Goal: Information Seeking & Learning: Check status

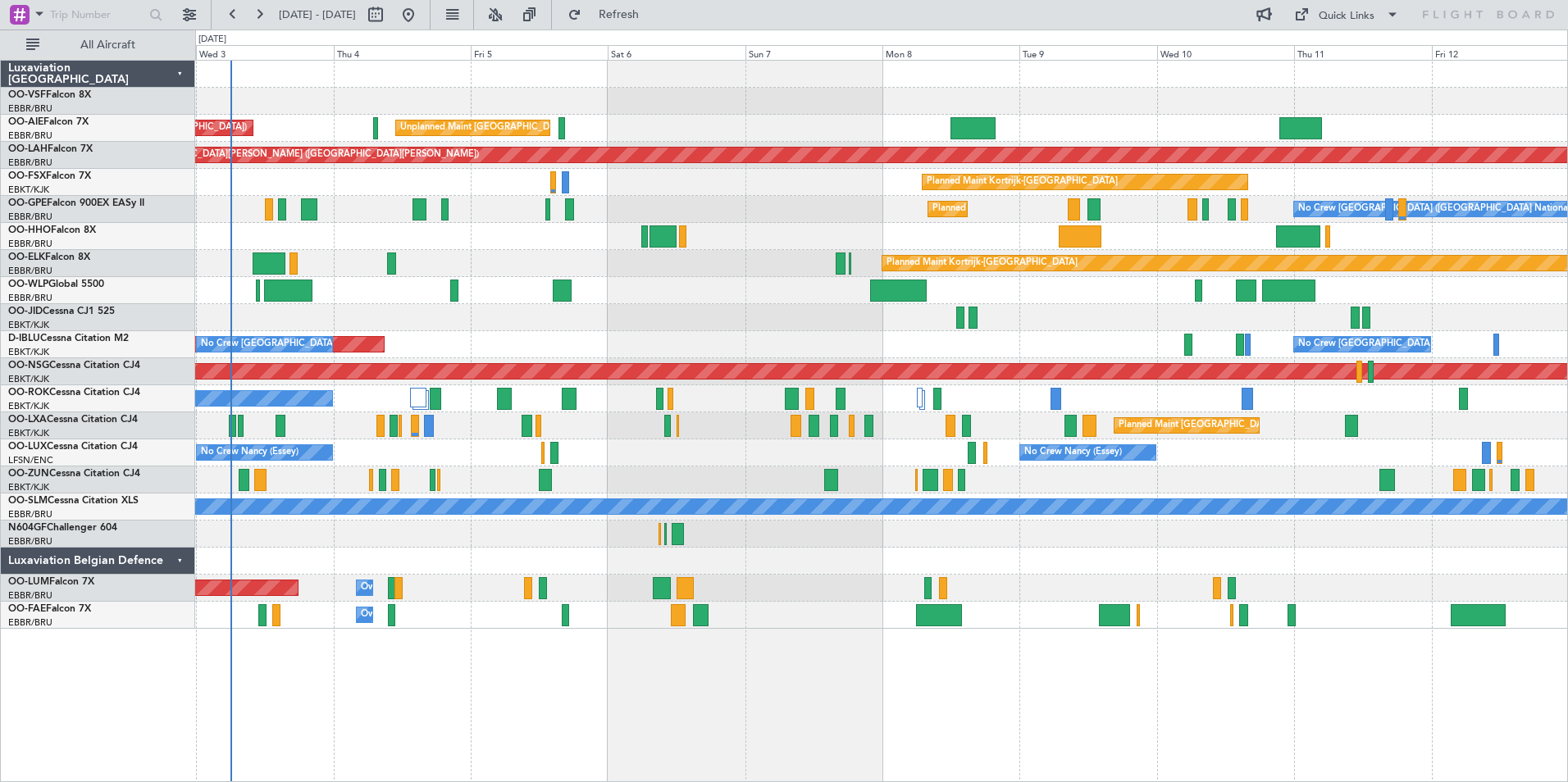
click at [856, 556] on div "Unplanned Maint [GEOGRAPHIC_DATA] ([GEOGRAPHIC_DATA] National) Planned Maint [G…" at bounding box center [880, 345] width 1371 height 568
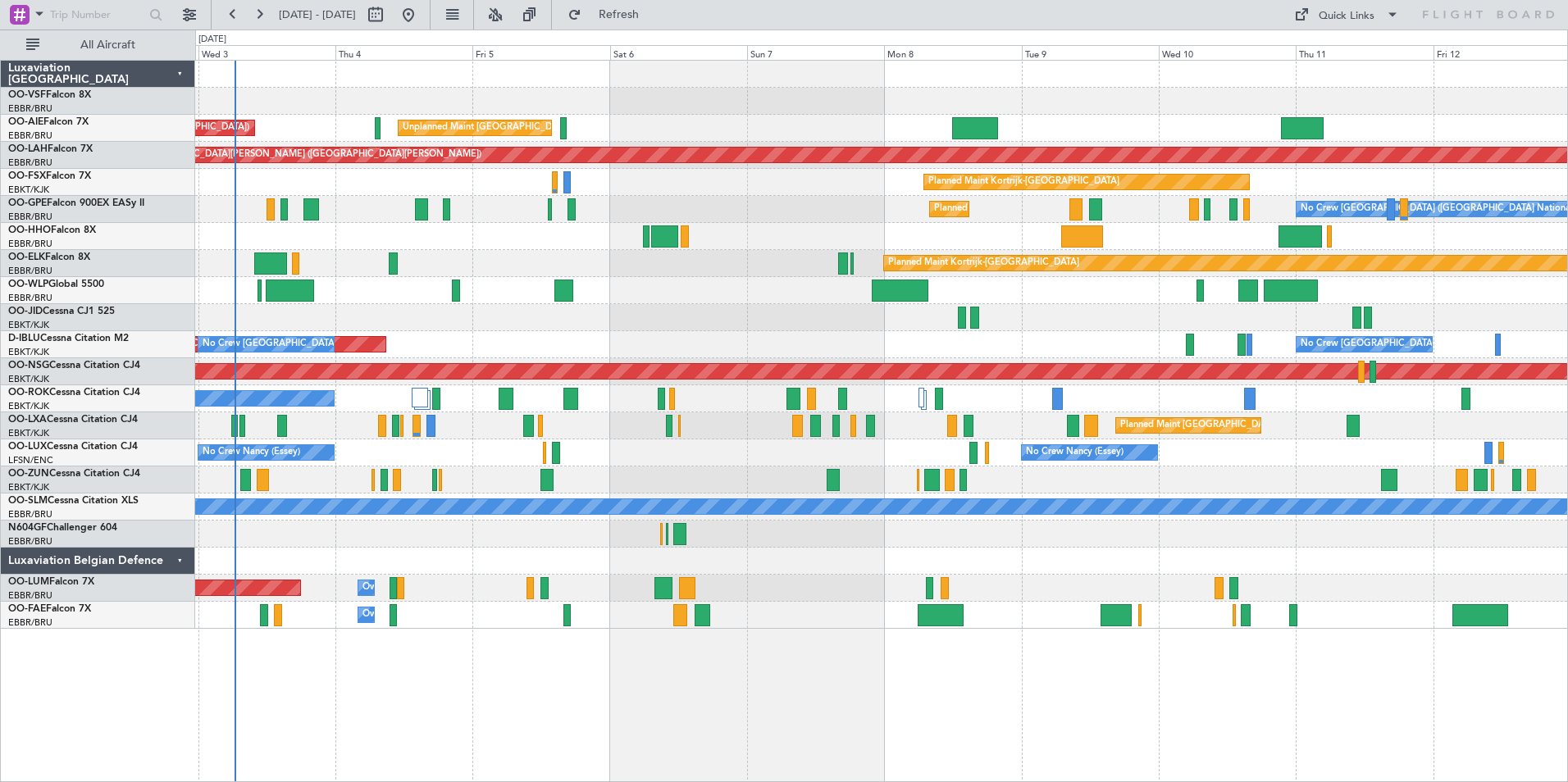
click at [634, 340] on div "AOG Maint [GEOGRAPHIC_DATA] ([GEOGRAPHIC_DATA] National) No Crew [GEOGRAPHIC_DA…" at bounding box center [880, 345] width 1371 height 27
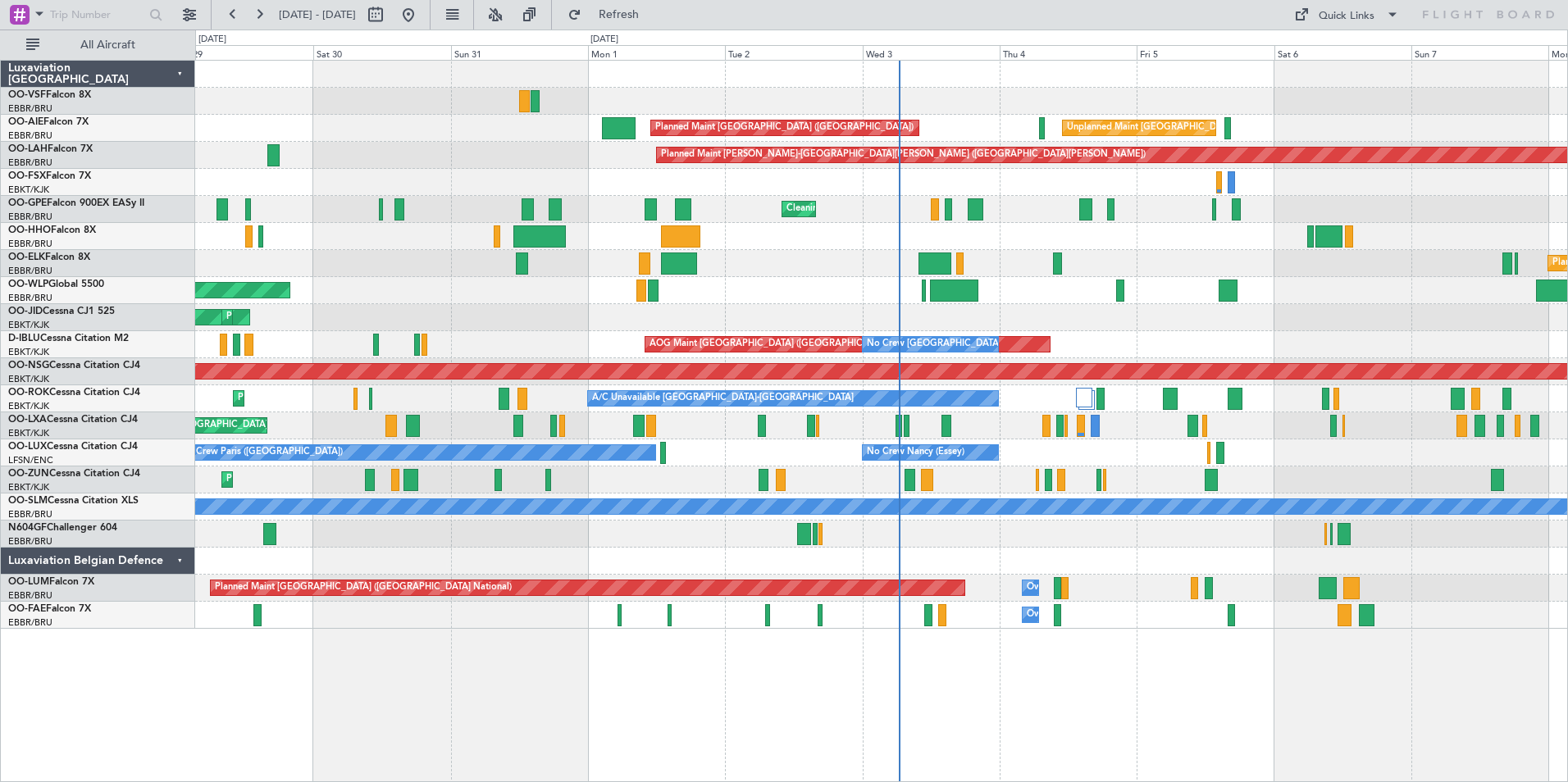
click at [1253, 239] on div at bounding box center [880, 236] width 1371 height 27
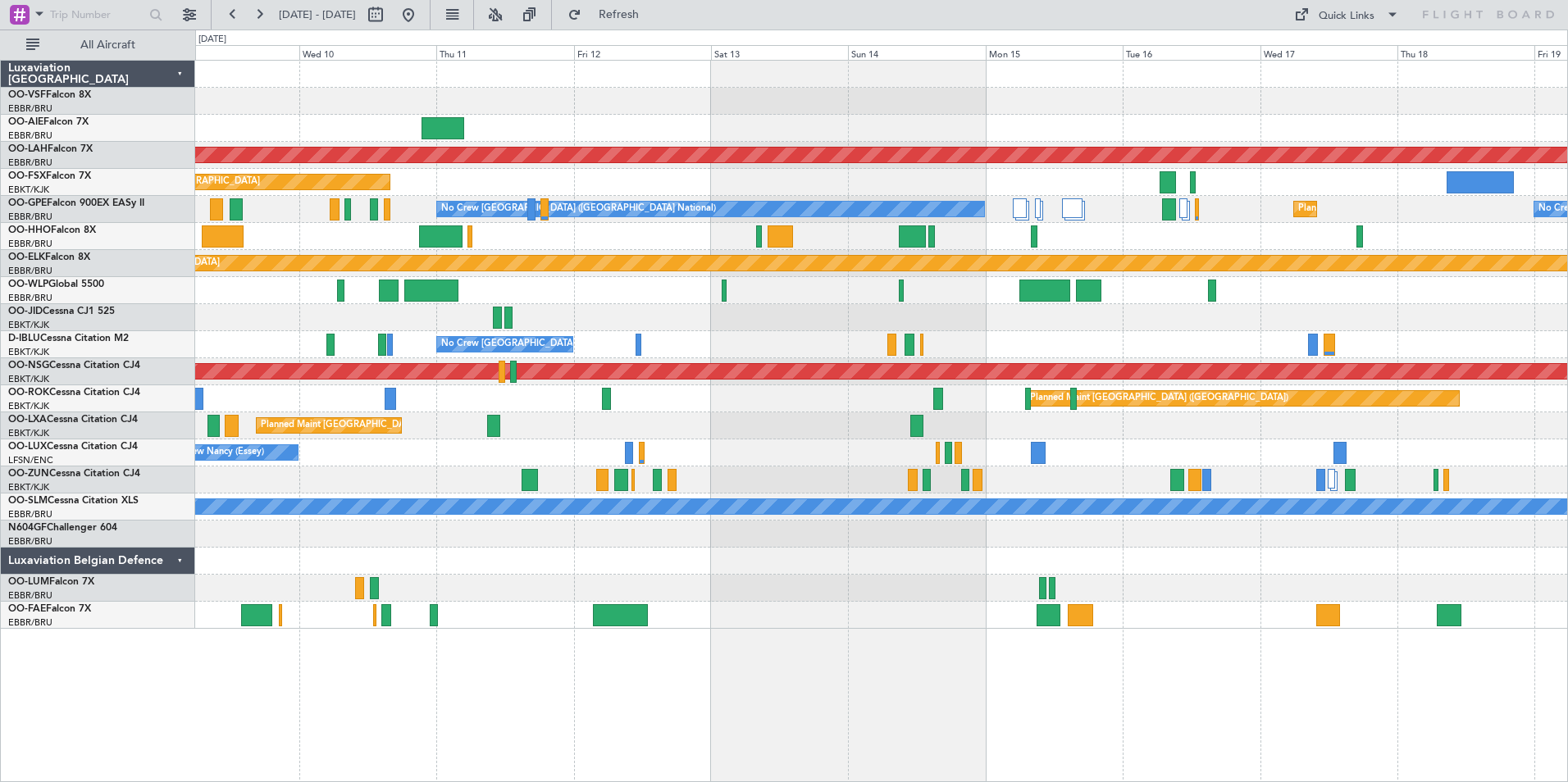
click at [333, 132] on div "Planned Maint [PERSON_NAME]-[GEOGRAPHIC_DATA][PERSON_NAME] ([GEOGRAPHIC_DATA][P…" at bounding box center [880, 345] width 1371 height 568
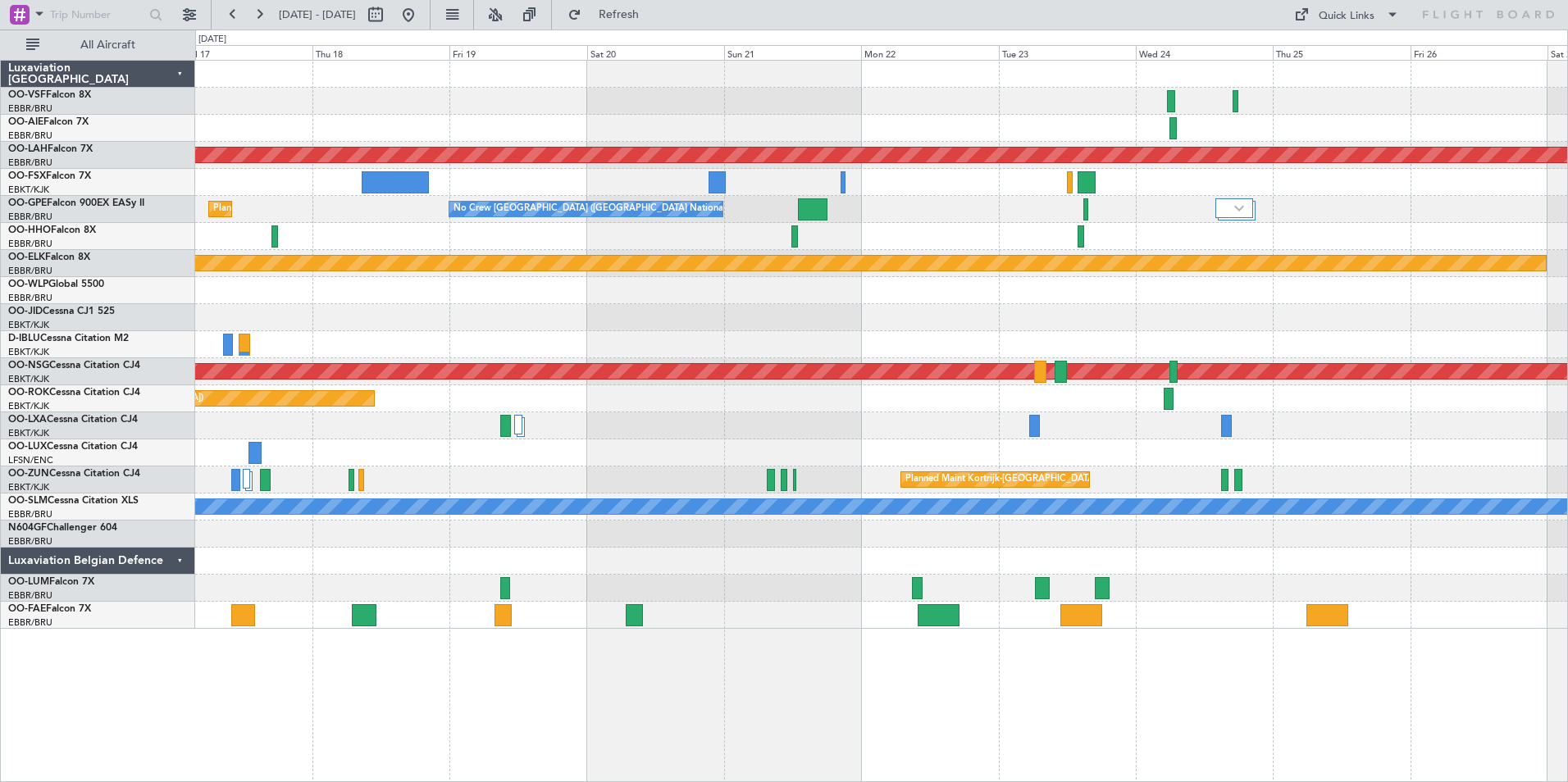
click at [214, 61] on div "Planned Maint [PERSON_NAME]-[GEOGRAPHIC_DATA][PERSON_NAME] ([GEOGRAPHIC_DATA][P…" at bounding box center [880, 345] width 1371 height 568
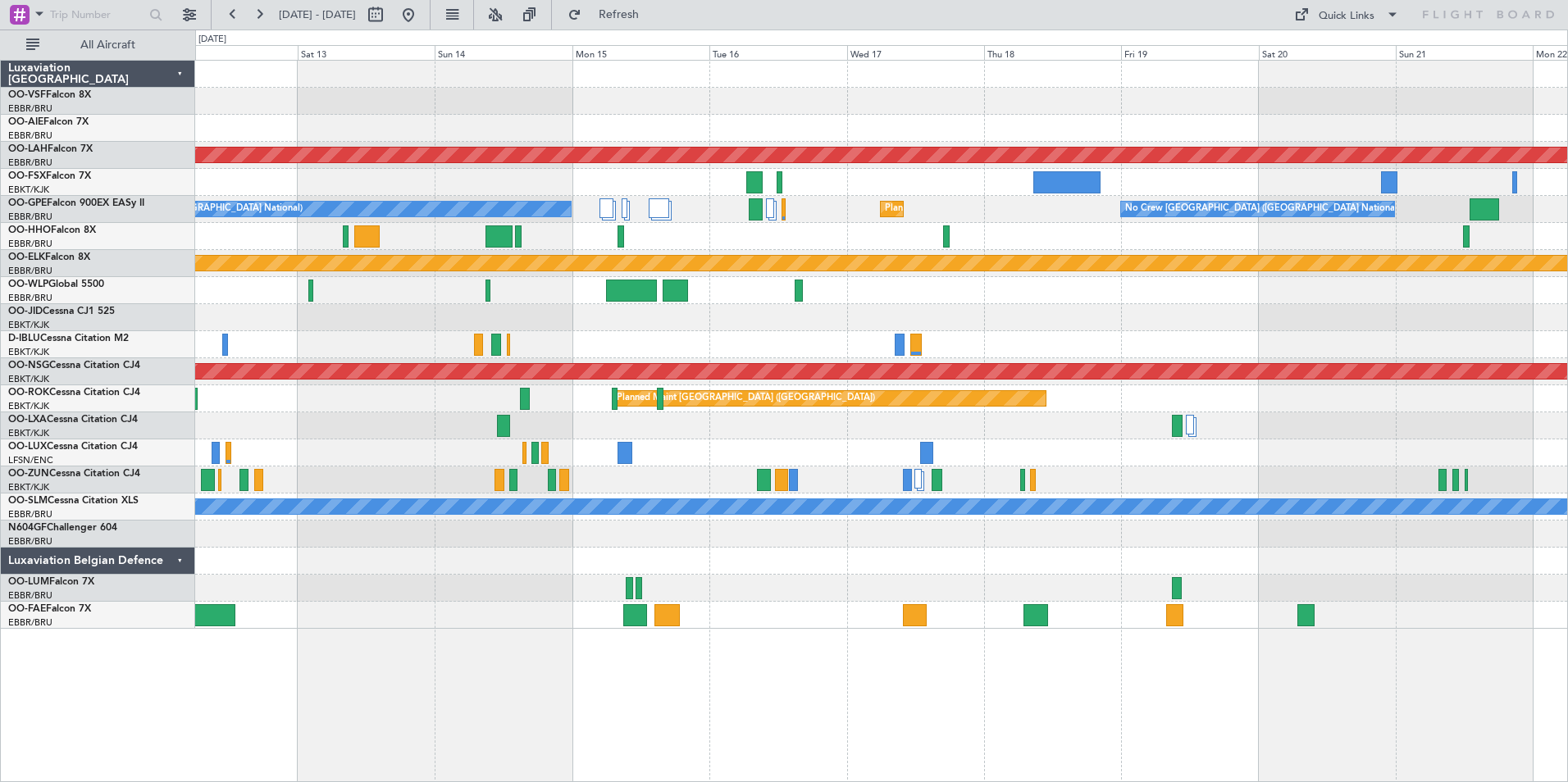
click at [1296, 112] on div "Planned Maint [PERSON_NAME]-[GEOGRAPHIC_DATA][PERSON_NAME] ([GEOGRAPHIC_DATA][P…" at bounding box center [880, 345] width 1371 height 568
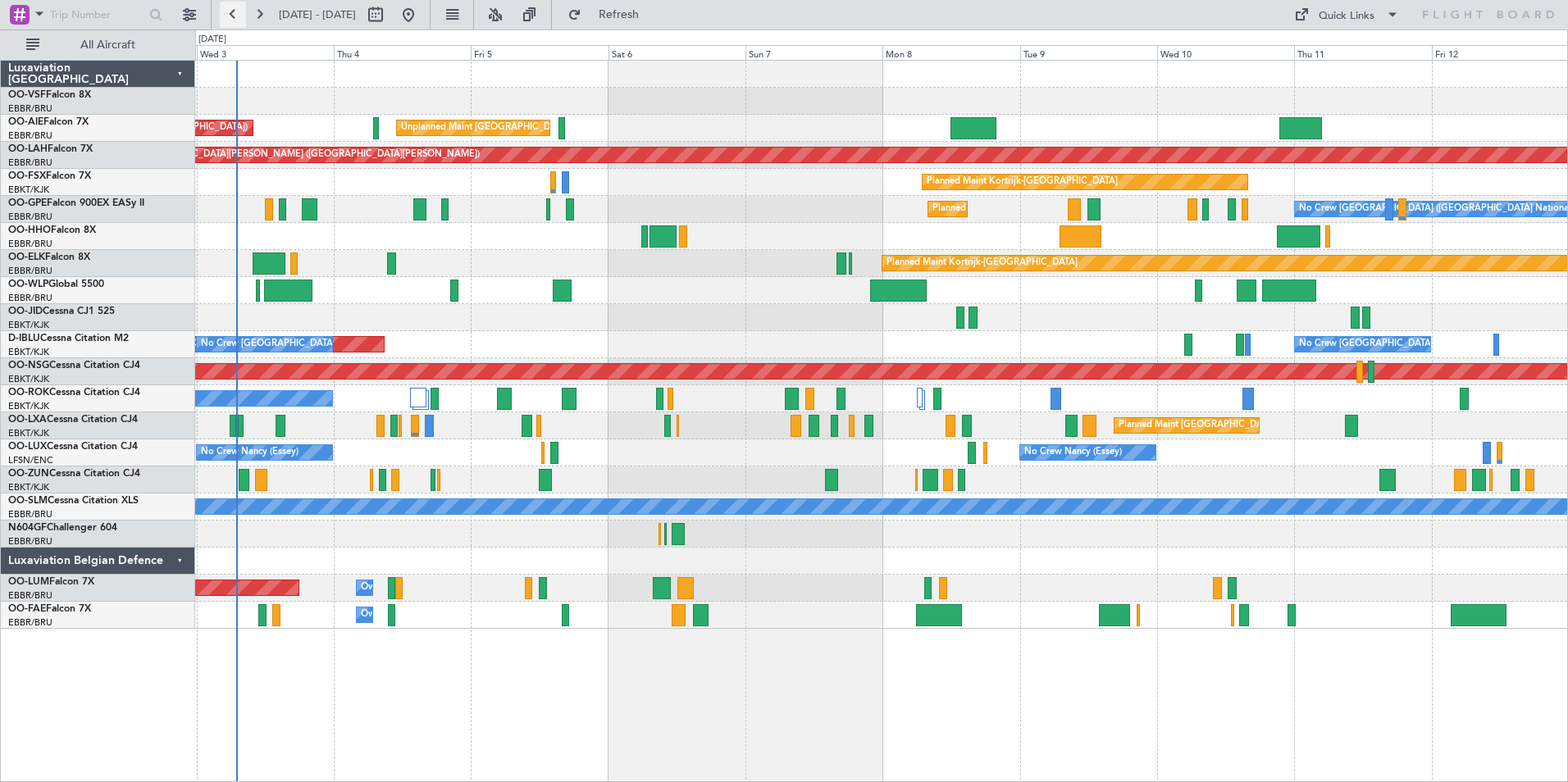
click at [232, 12] on button at bounding box center [233, 15] width 26 height 26
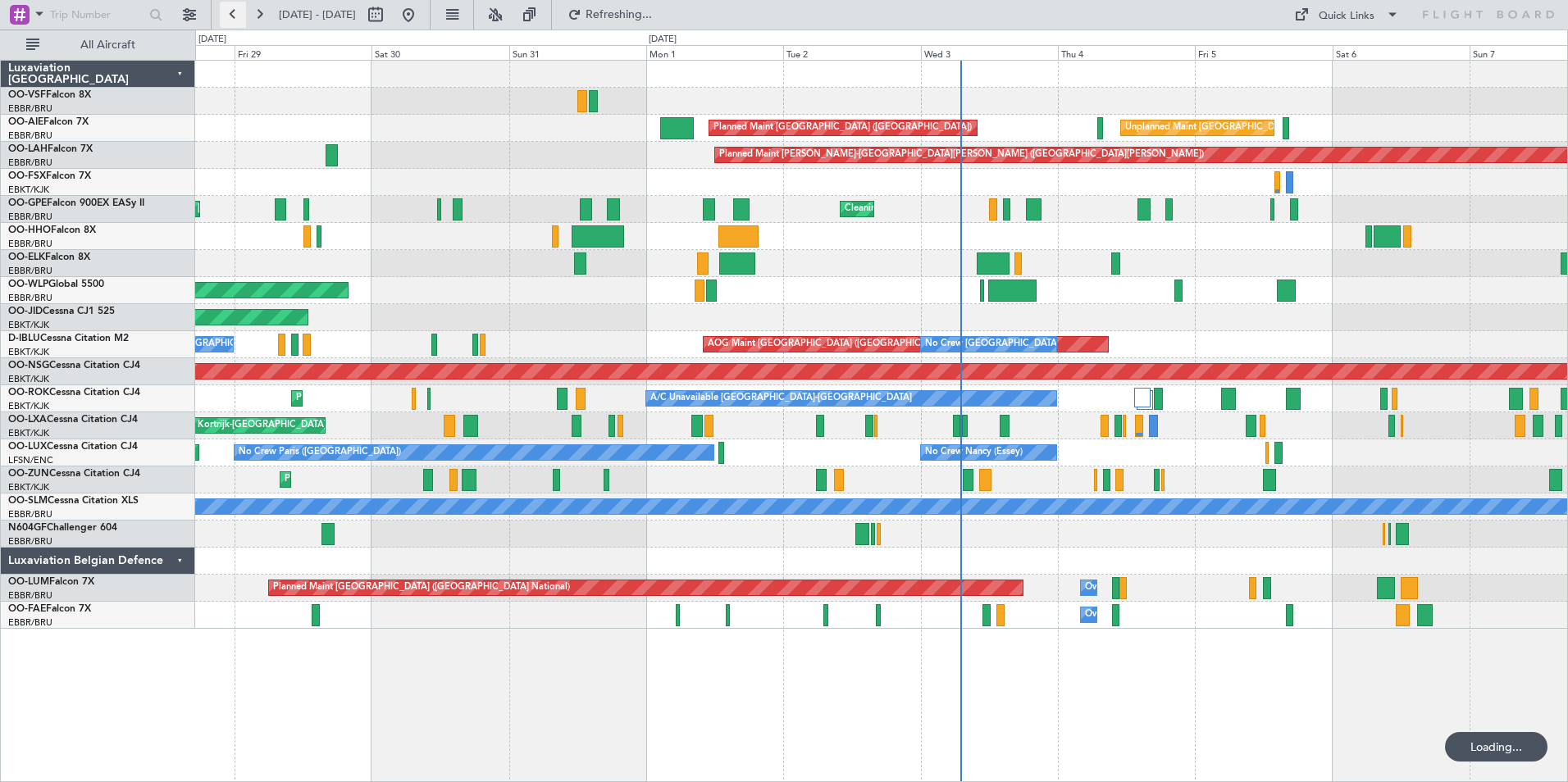
click at [232, 12] on button at bounding box center [233, 15] width 26 height 26
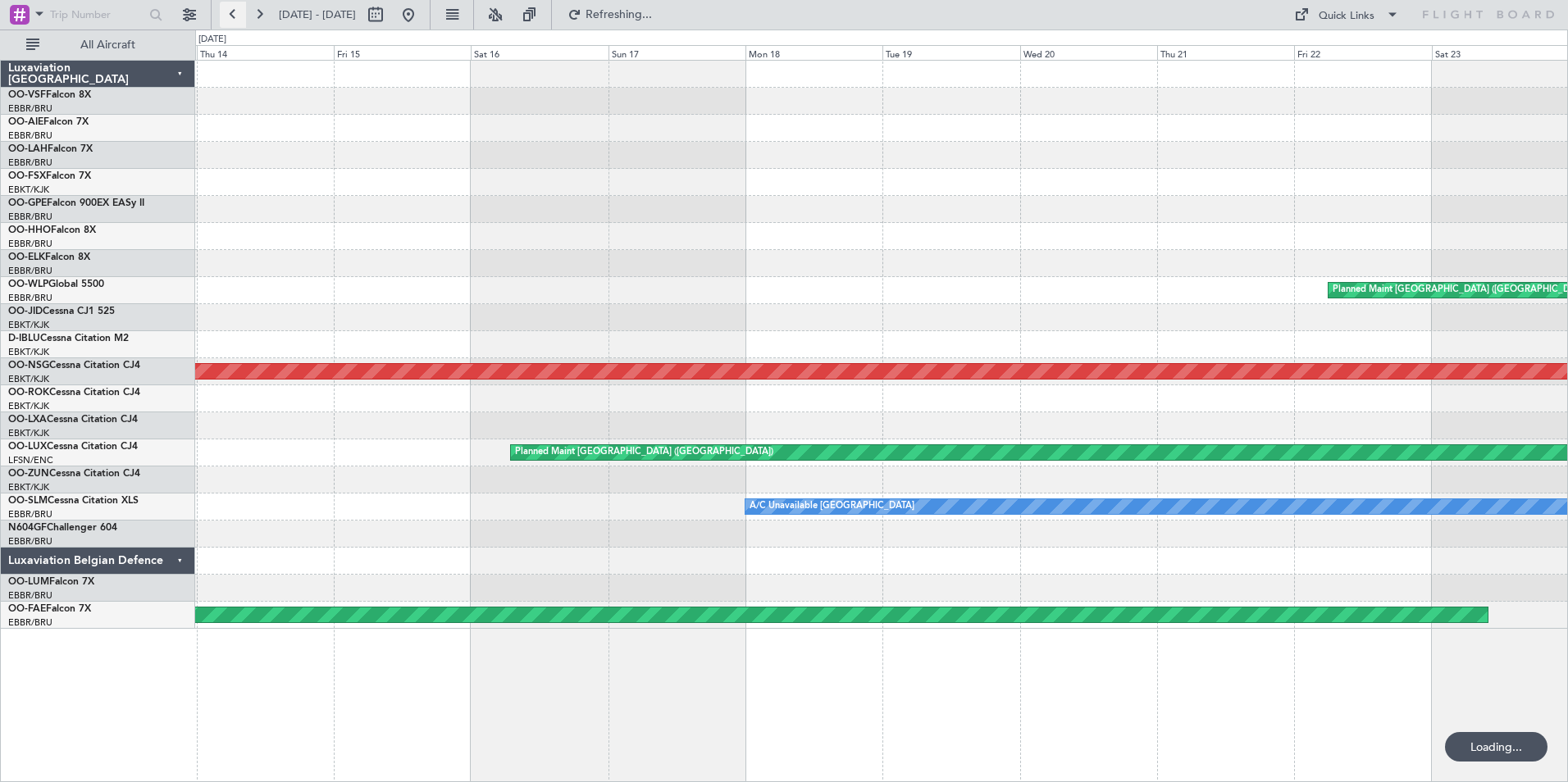
click at [232, 12] on button at bounding box center [233, 15] width 26 height 26
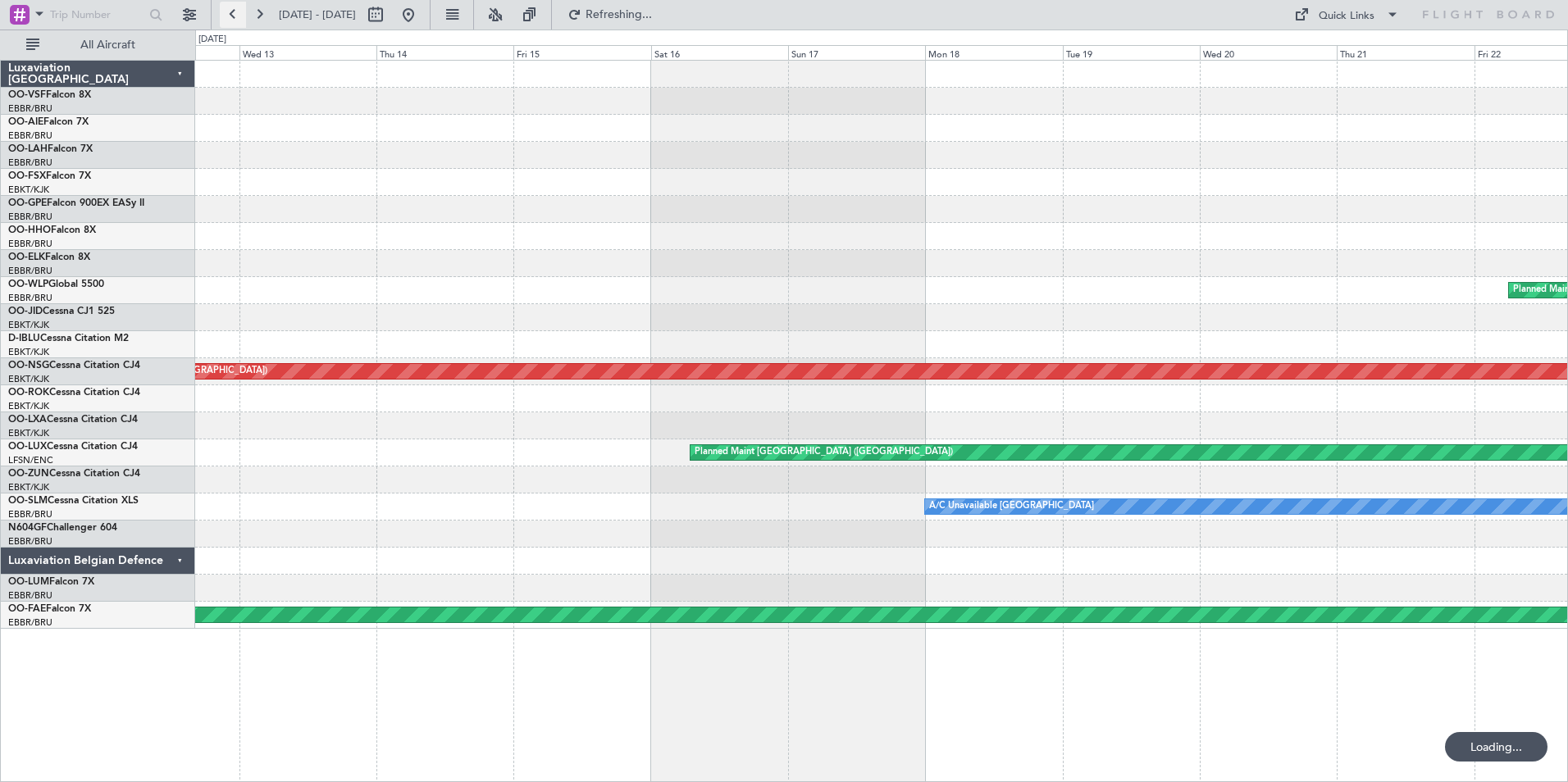
click at [232, 12] on button at bounding box center [233, 15] width 26 height 26
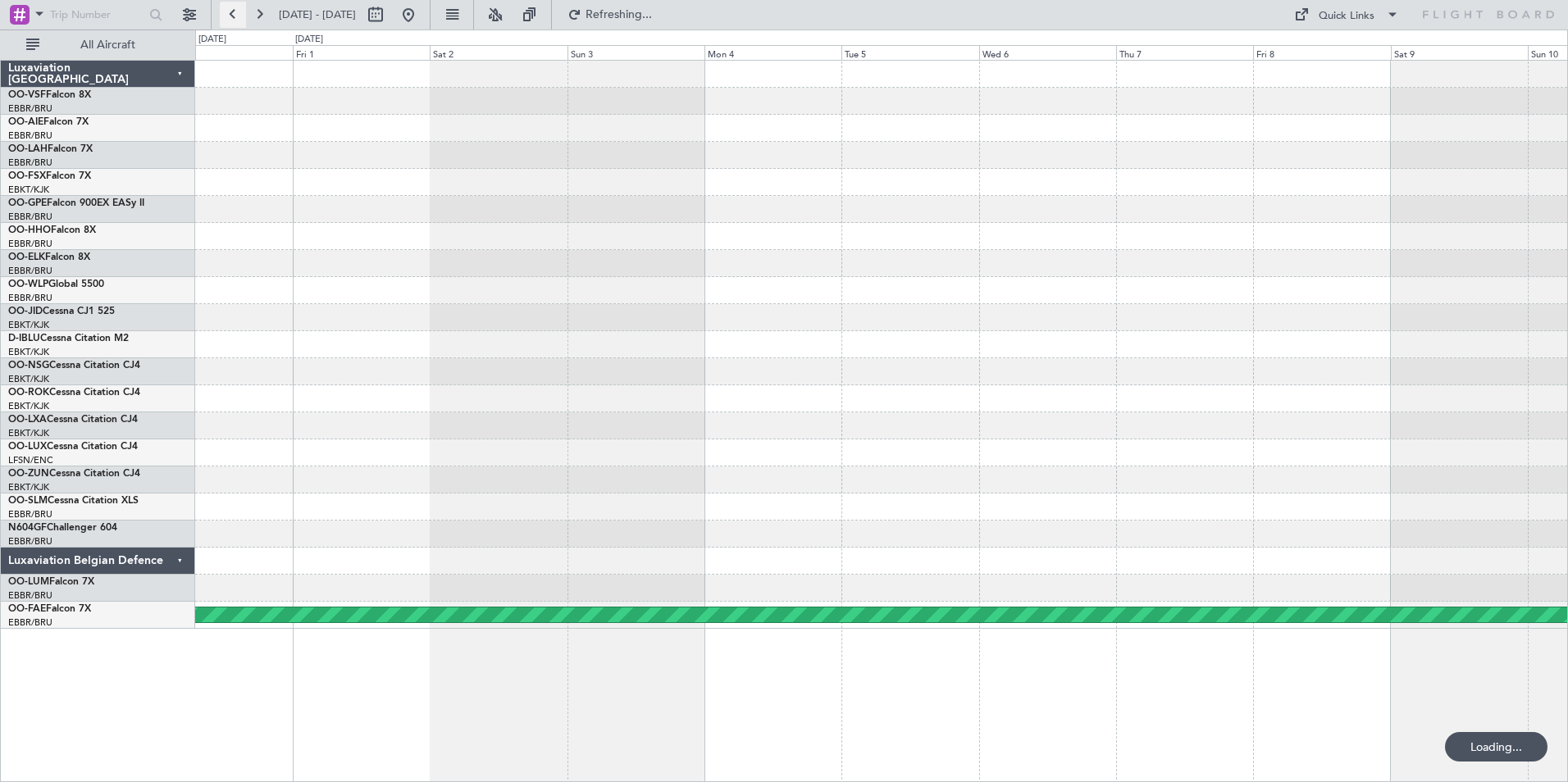
click at [232, 12] on button at bounding box center [233, 15] width 26 height 26
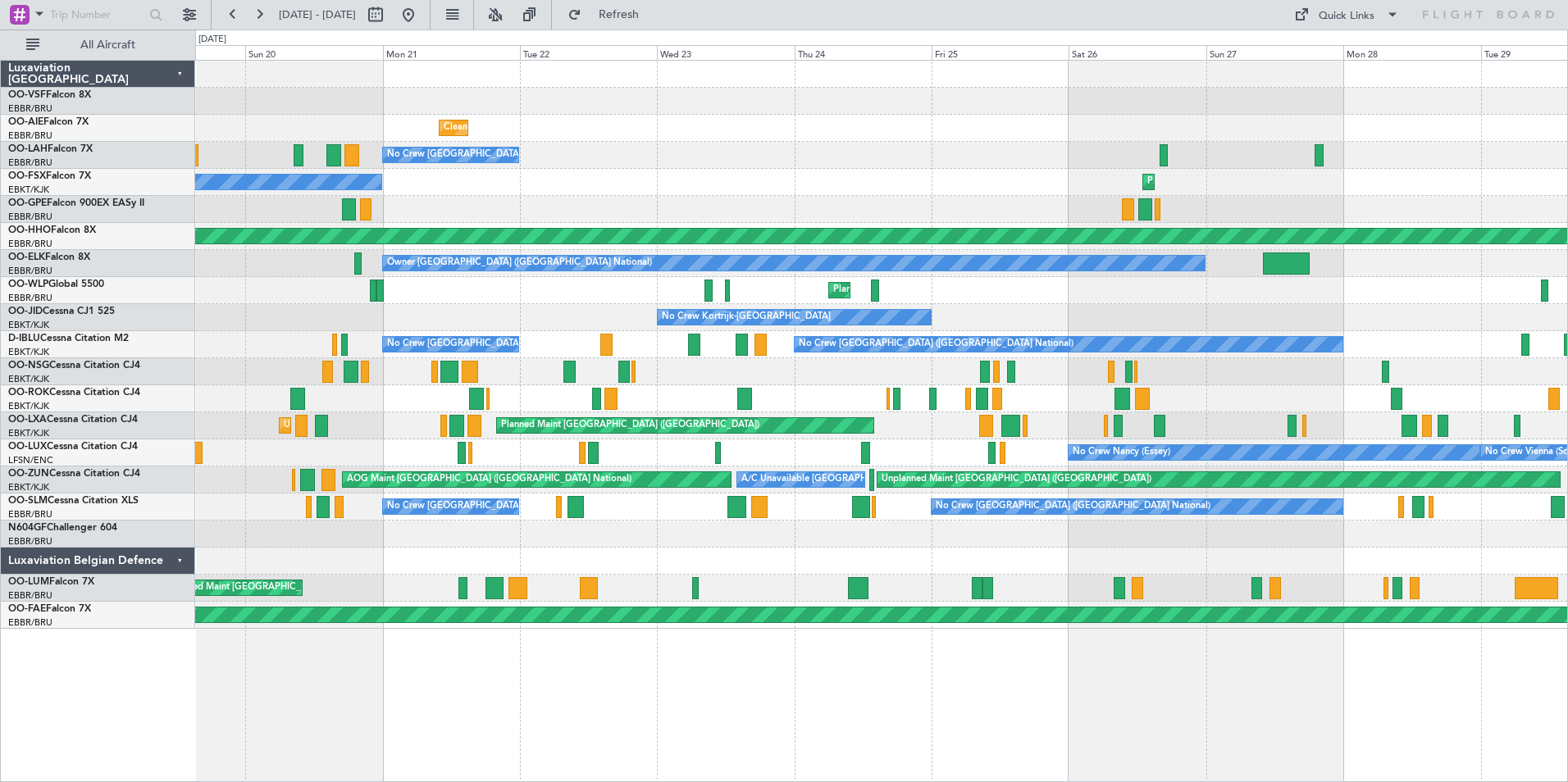
click at [901, 437] on div "Planned Maint [GEOGRAPHIC_DATA] ([GEOGRAPHIC_DATA]) Unplanned Maint [GEOGRAPHIC…" at bounding box center [880, 425] width 1371 height 27
